Goal: Task Accomplishment & Management: Use online tool/utility

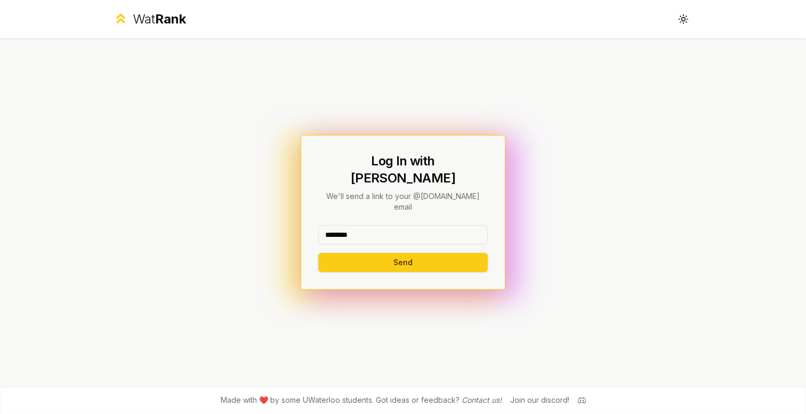
type input "********"
click at [402, 253] on button "Send" at bounding box center [403, 262] width 170 height 19
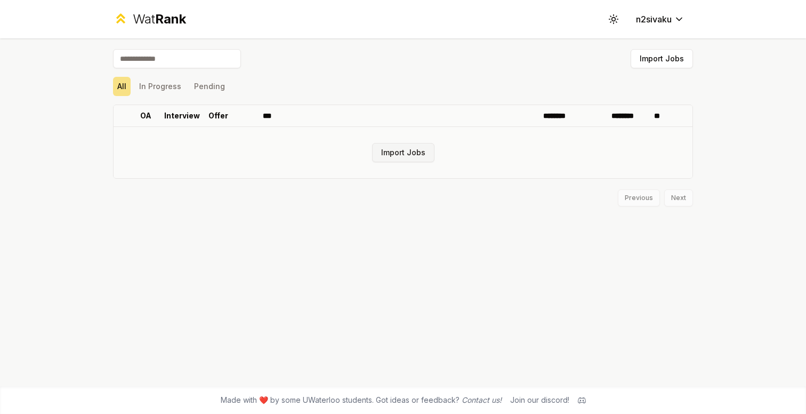
click at [411, 157] on button "Import Jobs" at bounding box center [403, 152] width 62 height 19
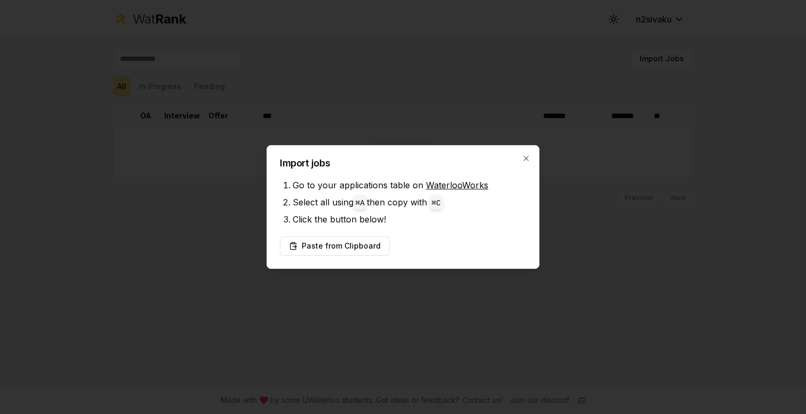
click at [344, 257] on div "Import jobs Go to your applications table on WaterlooWorks Select all using ⌘ A…" at bounding box center [403, 207] width 273 height 124
click at [351, 253] on button "Paste from Clipboard" at bounding box center [335, 245] width 110 height 19
click at [364, 252] on button "Paste from Clipboard" at bounding box center [335, 245] width 110 height 19
click at [366, 246] on button "Paste from Clipboard" at bounding box center [335, 245] width 110 height 19
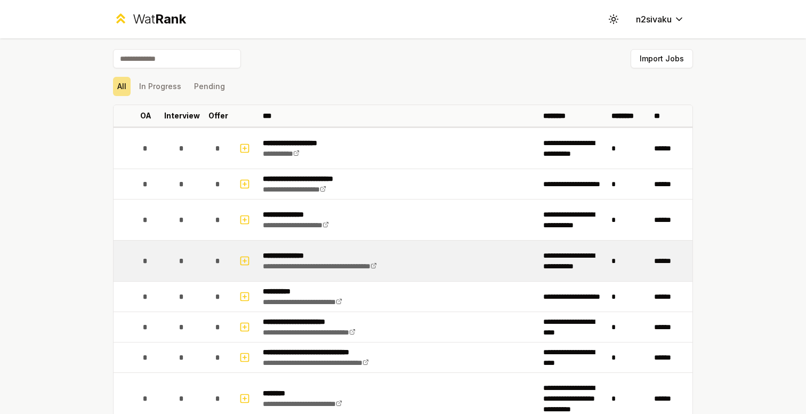
scroll to position [11, 0]
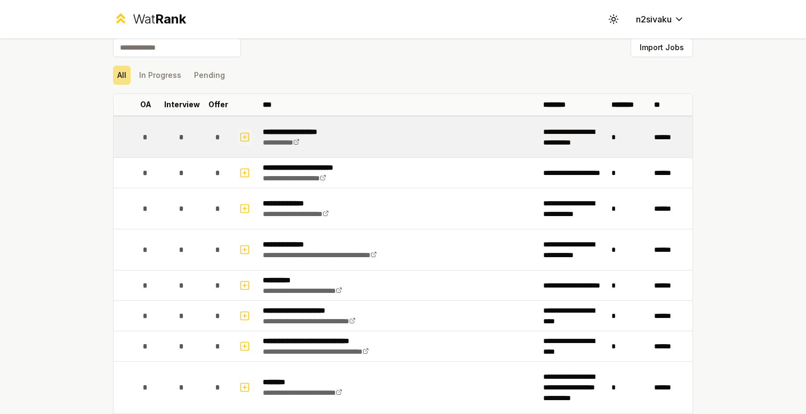
click at [244, 134] on icon "button" at bounding box center [244, 137] width 11 height 13
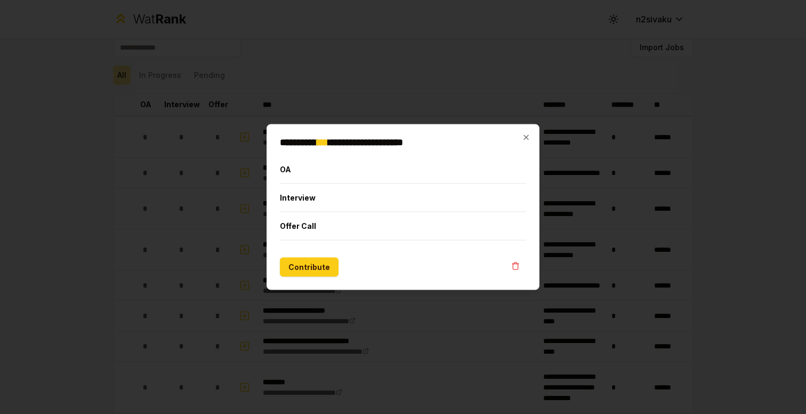
click at [233, 174] on div at bounding box center [403, 207] width 806 height 414
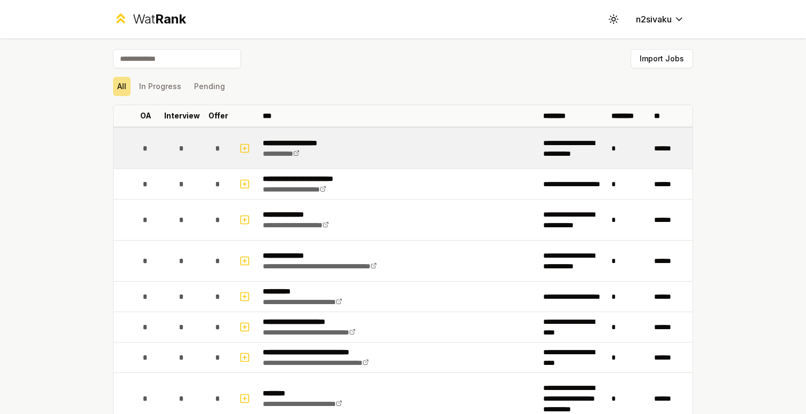
scroll to position [0, 0]
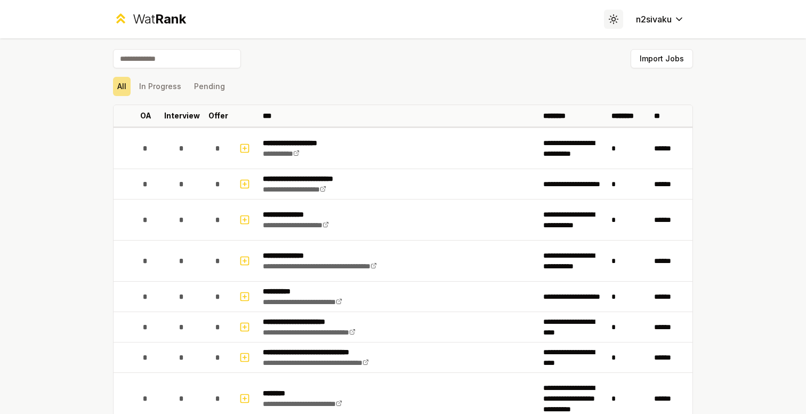
click at [620, 18] on button "Toggle theme" at bounding box center [613, 19] width 19 height 19
